Goal: Information Seeking & Learning: Compare options

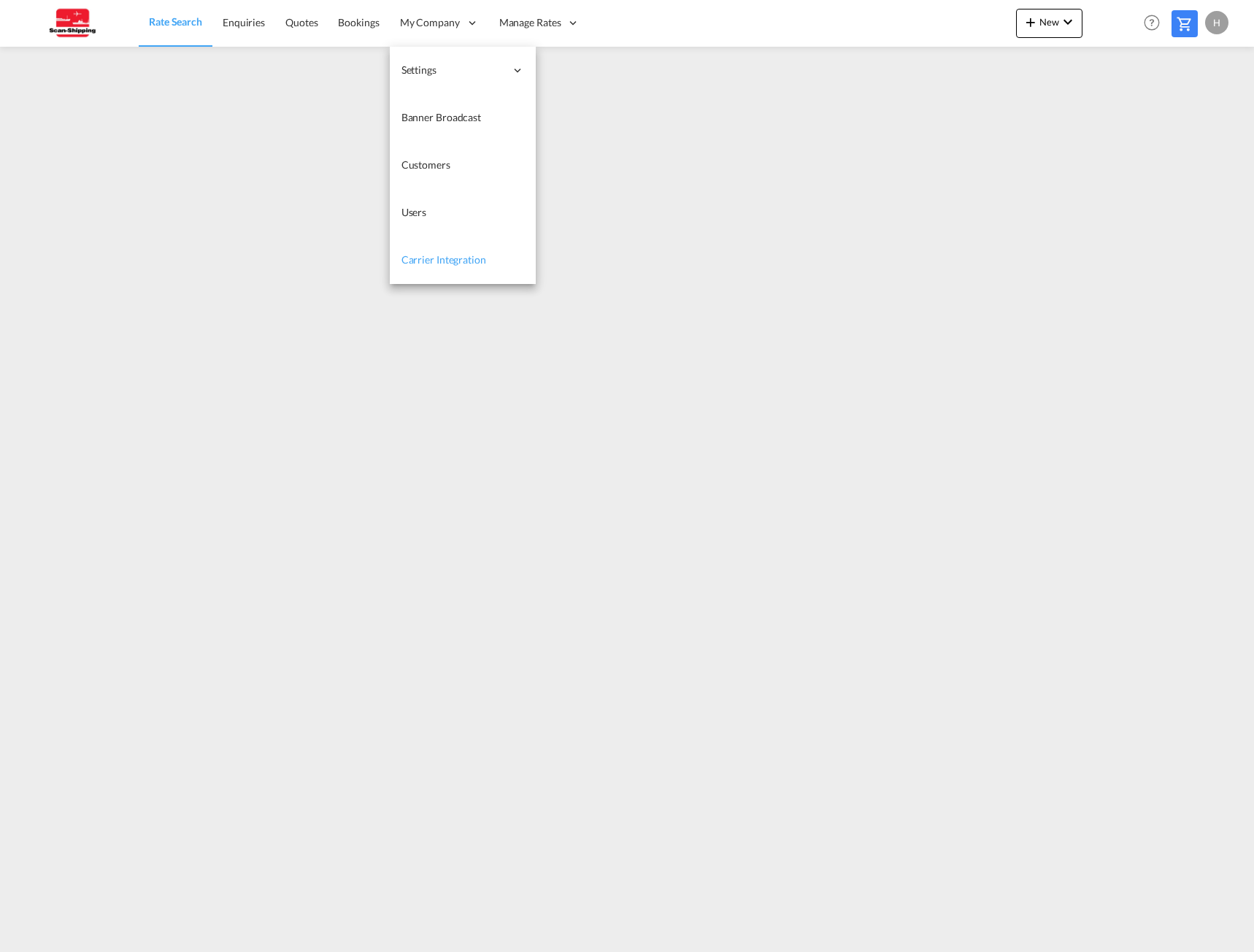
click at [421, 263] on span "Carrier Integration" at bounding box center [444, 259] width 85 height 13
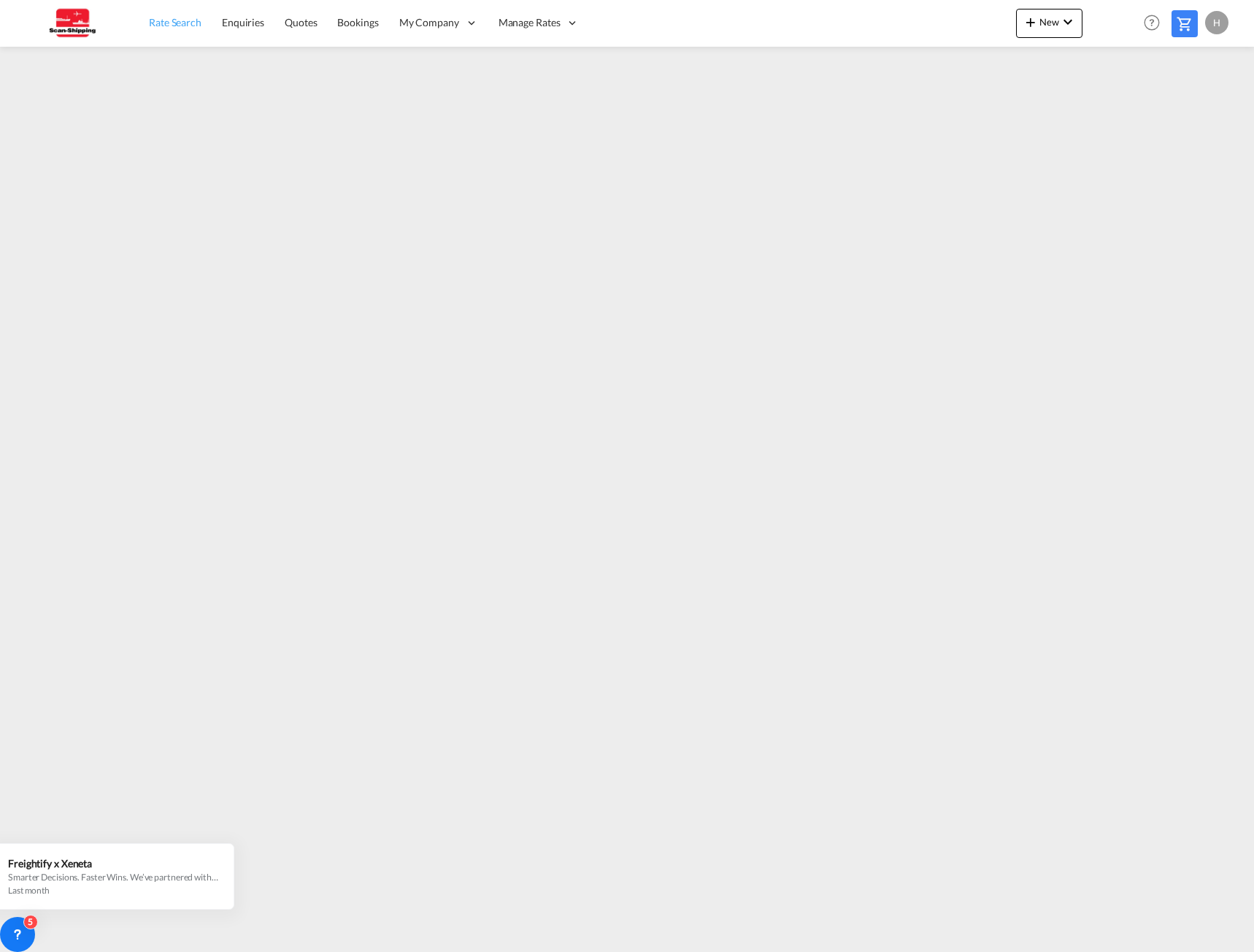
click at [197, 20] on span "Rate Search" at bounding box center [175, 22] width 53 height 13
click at [671, 36] on div "Rate Search Enquiries Quotes Bookings My Company Settings Company Information" at bounding box center [627, 23] width 1210 height 45
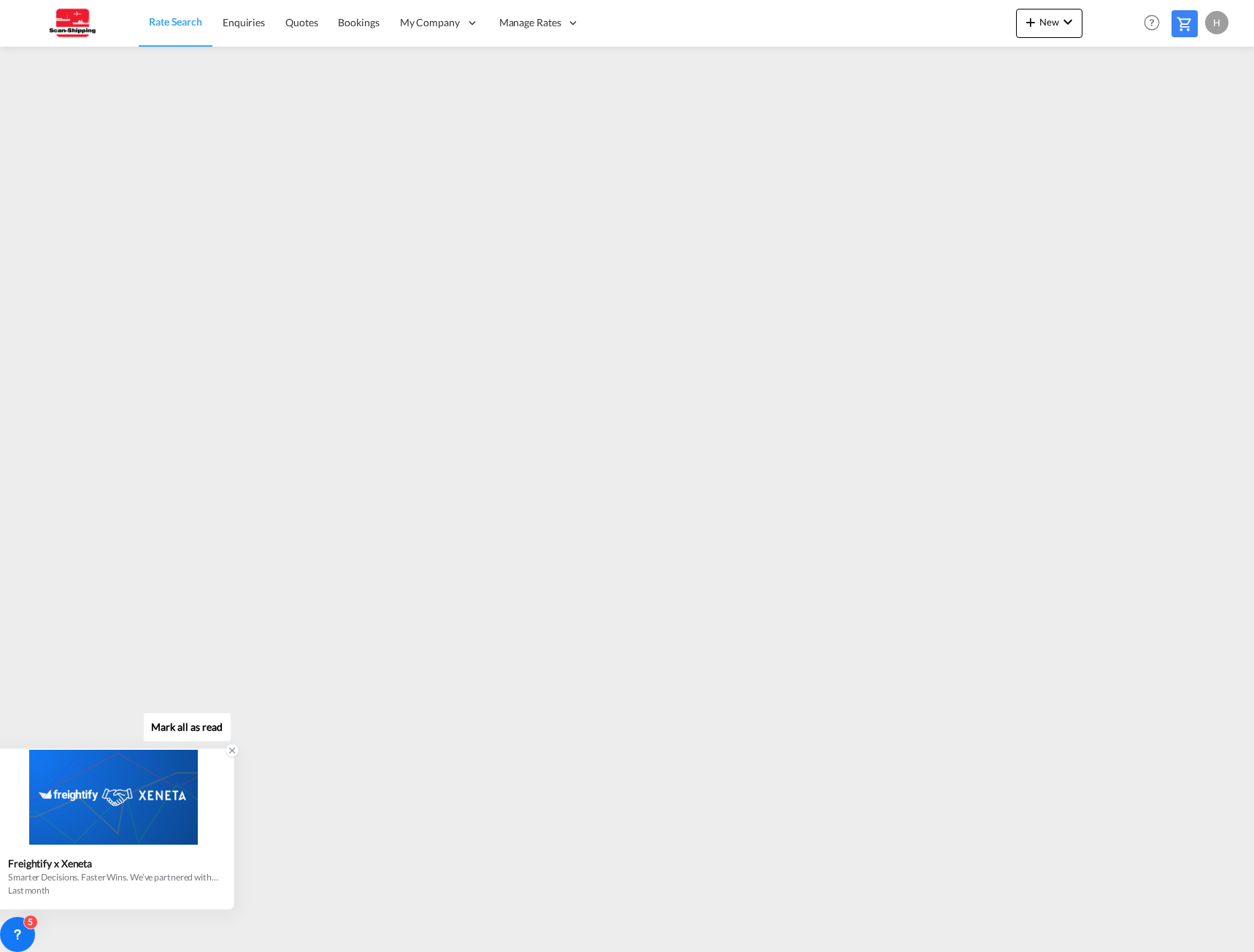
click at [95, 877] on div "Smarter Decisions. Faster Wins. We’ve partnered with Xeneta, the global leader …" at bounding box center [113, 877] width 210 height 13
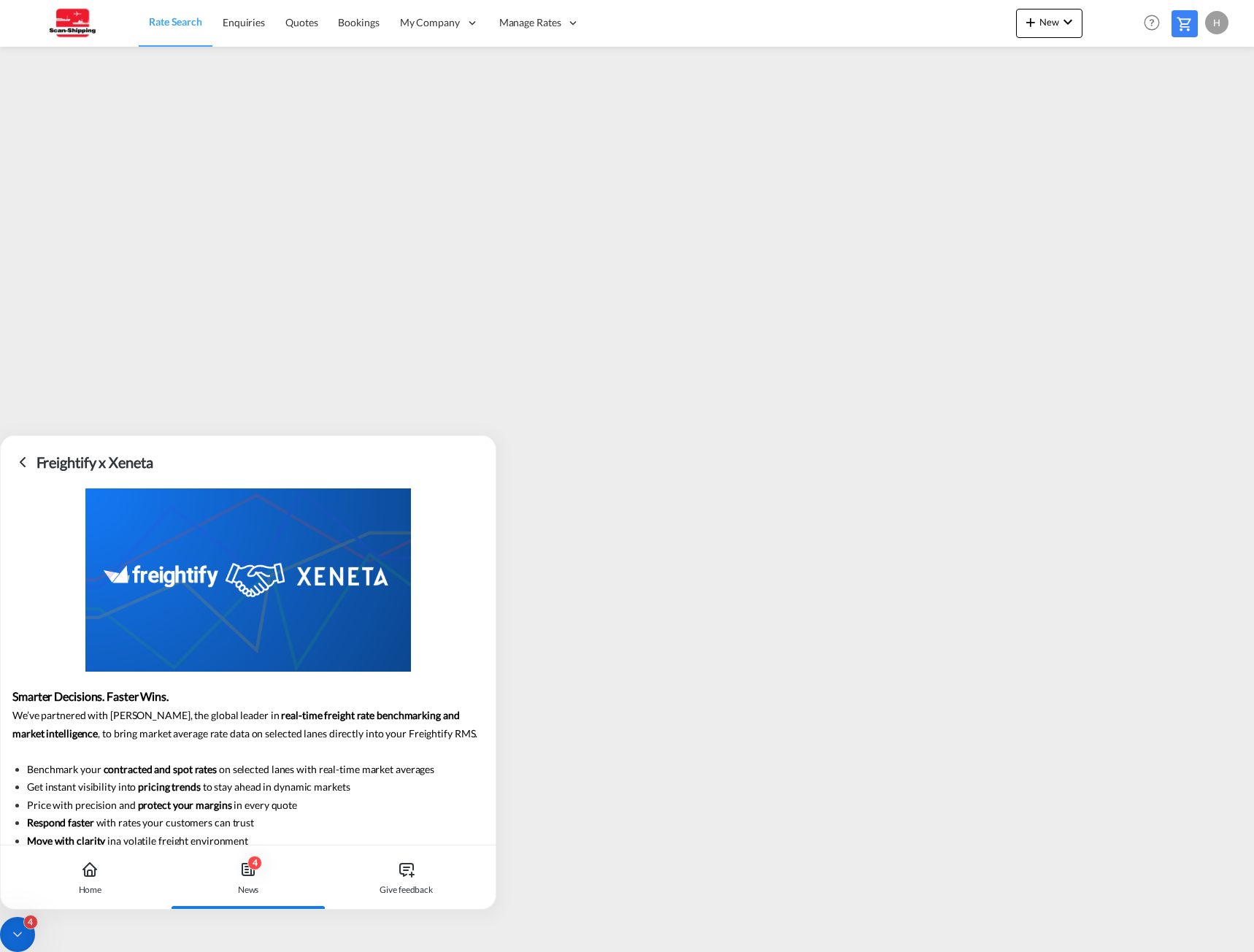
click at [27, 464] on icon at bounding box center [22, 462] width 17 height 17
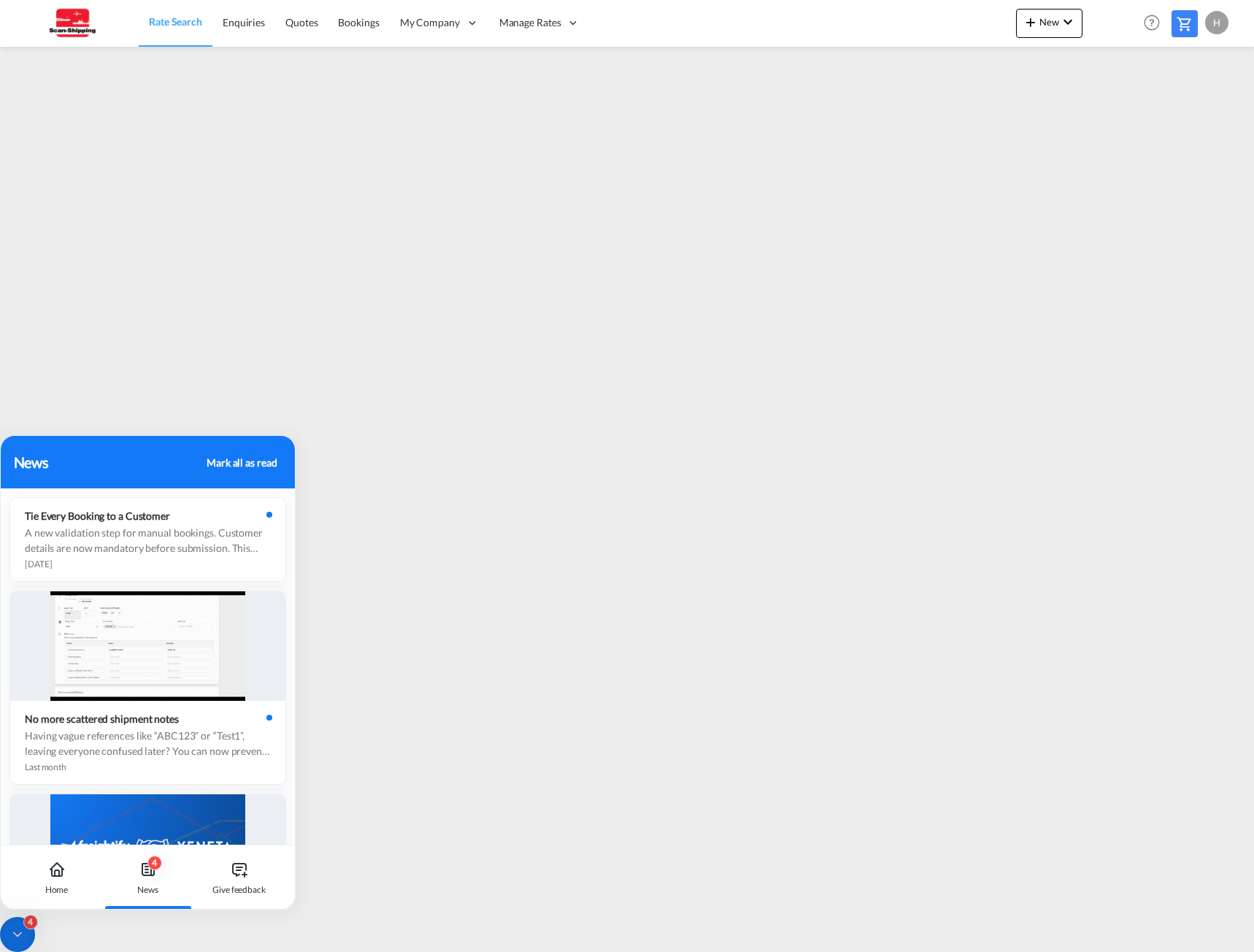
click at [30, 466] on div "News" at bounding box center [107, 462] width 188 height 22
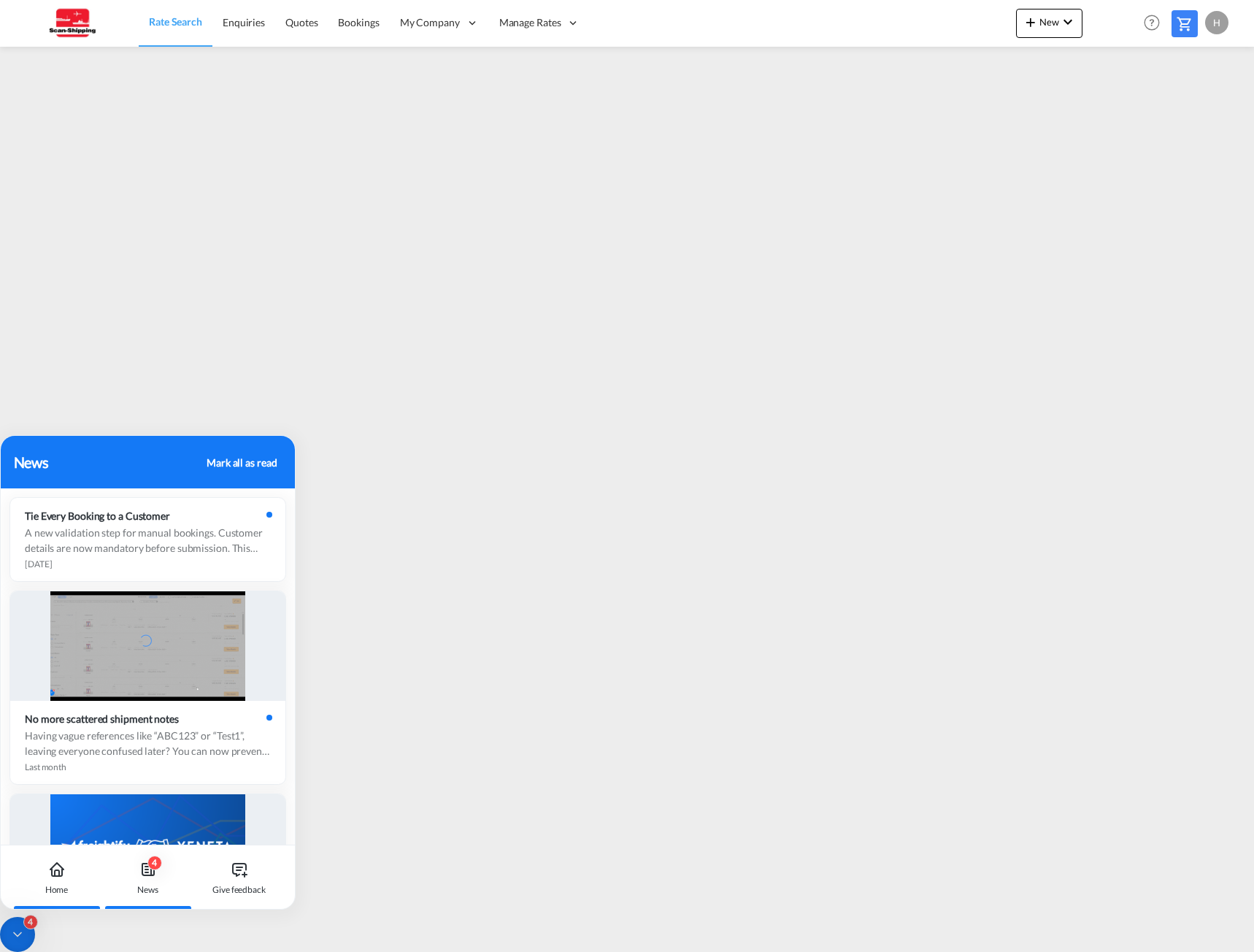
click at [50, 879] on div "Home" at bounding box center [56, 878] width 81 height 65
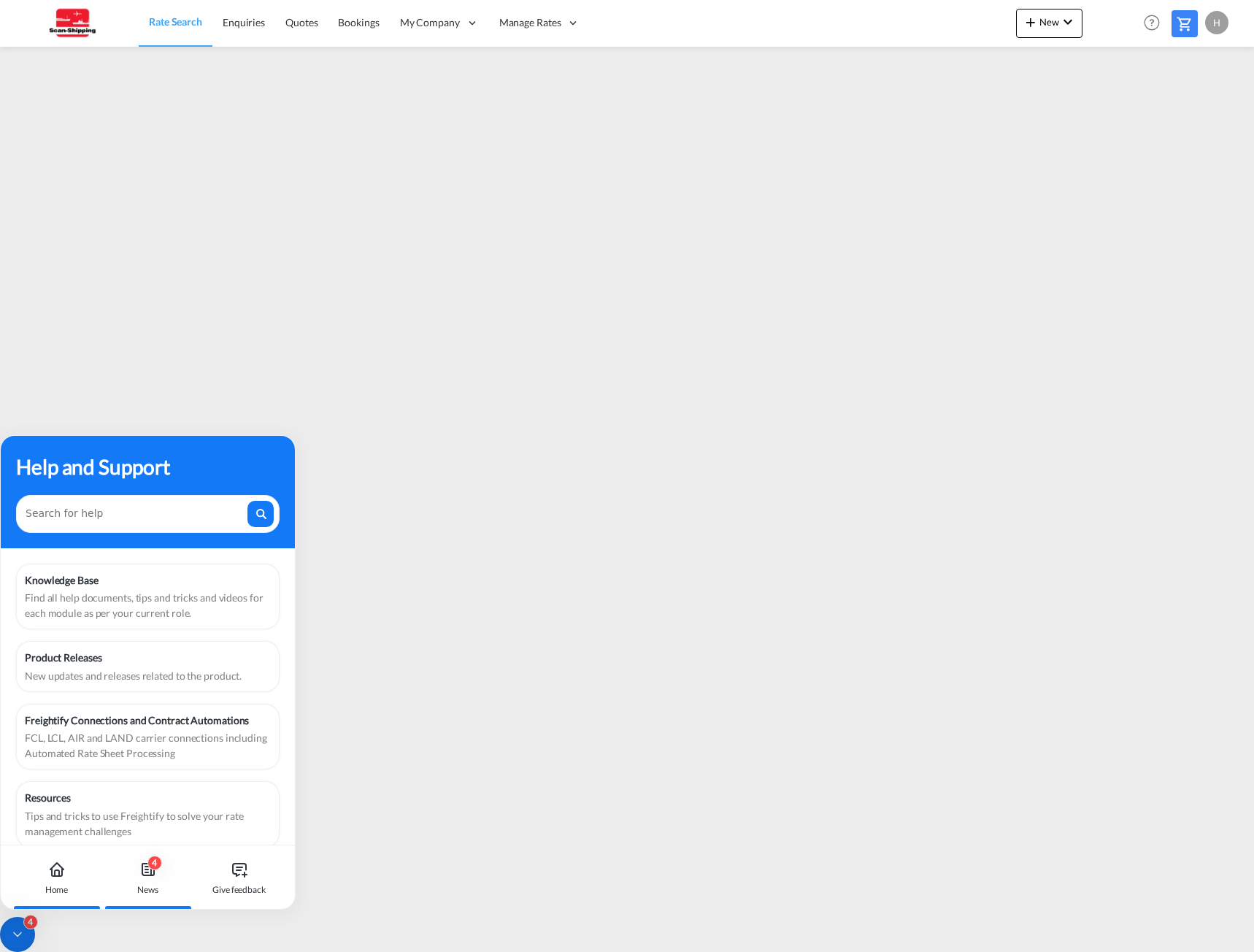
click at [155, 878] on div "4 News" at bounding box center [148, 878] width 81 height 65
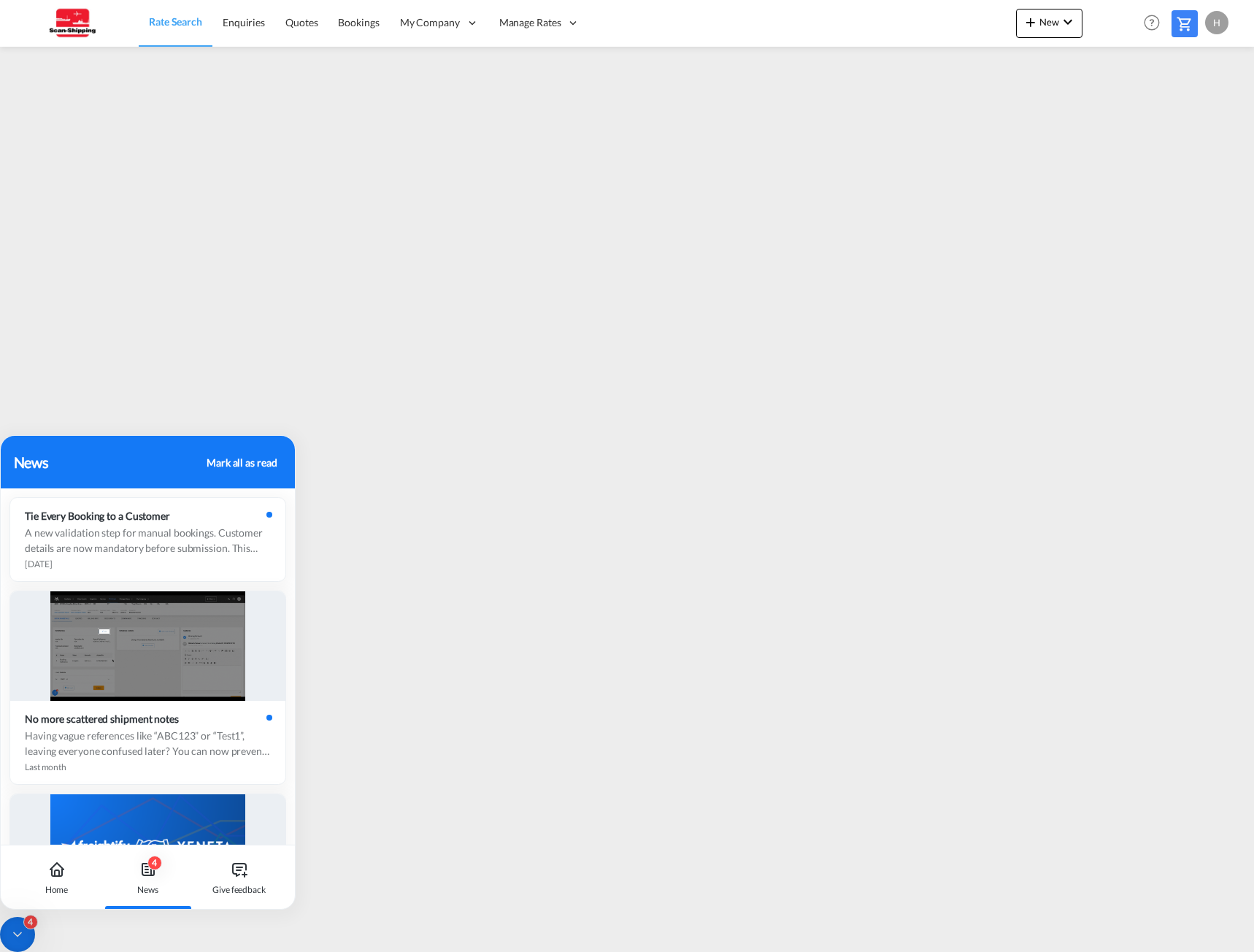
click at [155, 871] on icon at bounding box center [148, 869] width 17 height 17
drag, startPoint x: 149, startPoint y: 441, endPoint x: 191, endPoint y: 595, distance: 159.6
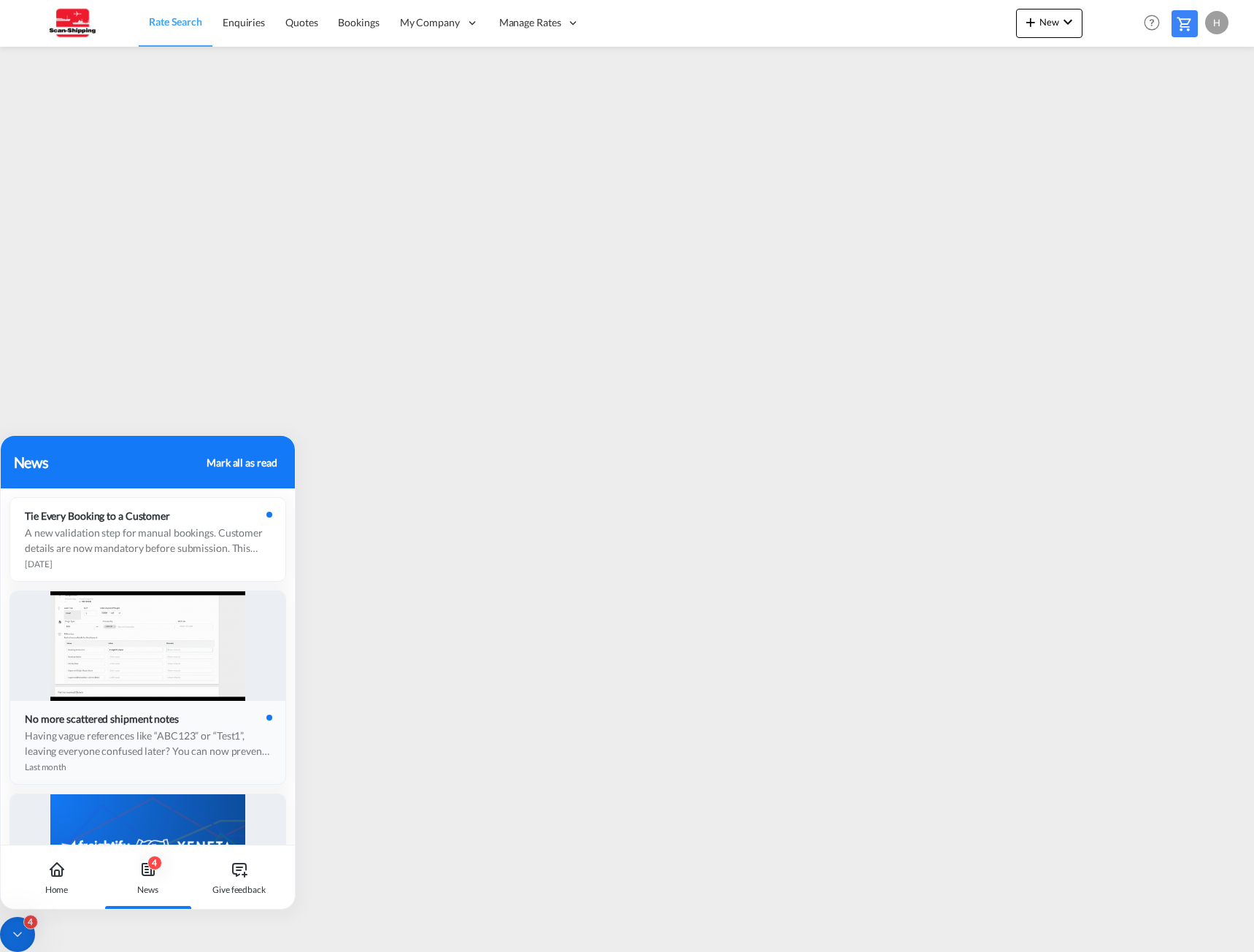
click at [164, 614] on div "News Mark all as read Tie Every Booking to a Customer A new validation step for…" at bounding box center [148, 673] width 296 height 474
click at [222, 460] on div "Mark all as read" at bounding box center [241, 462] width 70 height 15
click at [44, 876] on div "Home" at bounding box center [56, 878] width 81 height 65
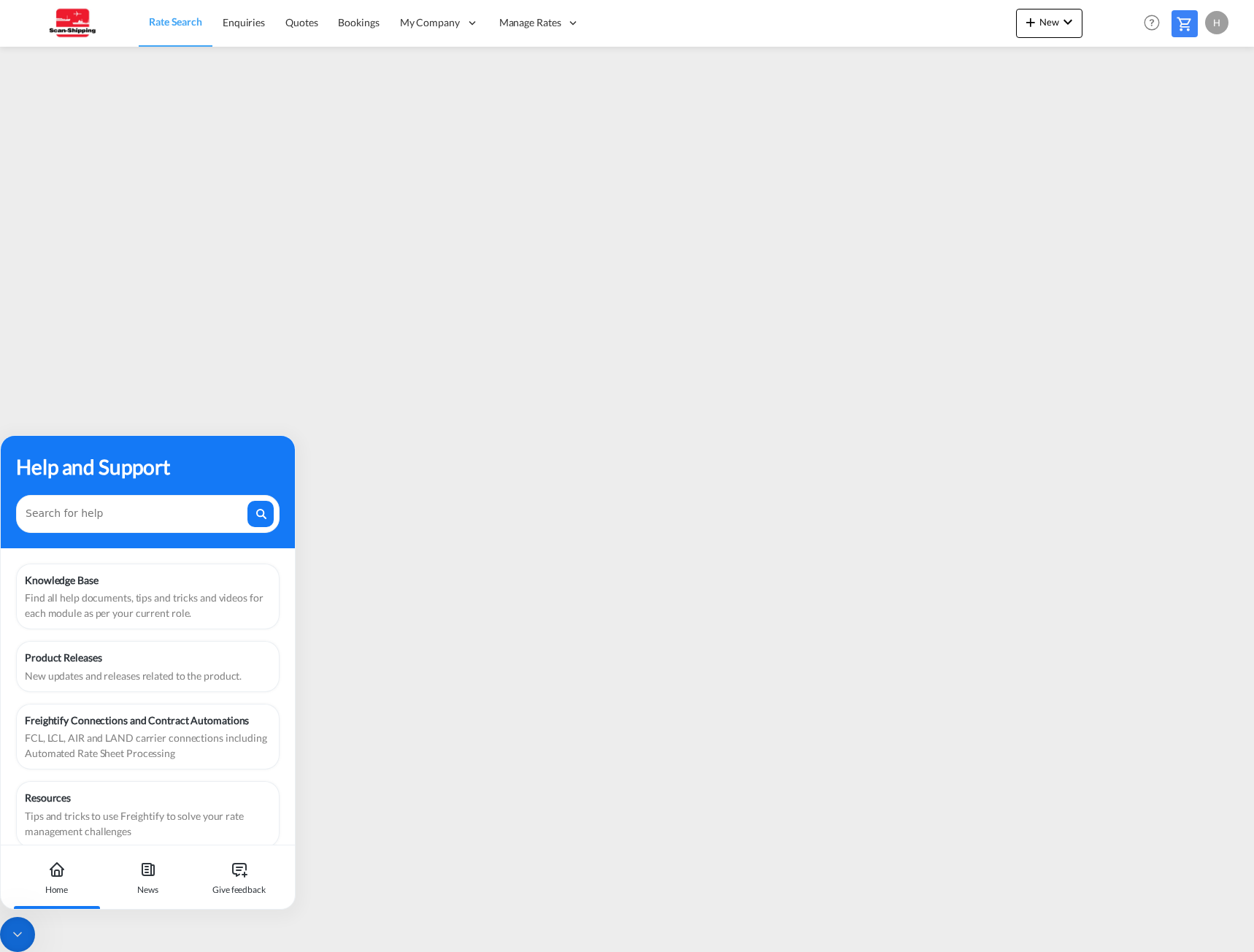
click at [68, 456] on div "Help and Support" at bounding box center [147, 466] width 264 height 31
click at [11, 929] on icon at bounding box center [17, 934] width 14 height 14
